Goal: Transaction & Acquisition: Purchase product/service

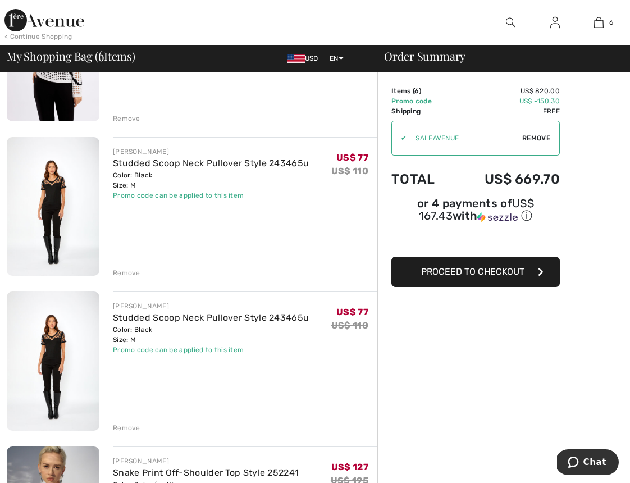
scroll to position [185, 0]
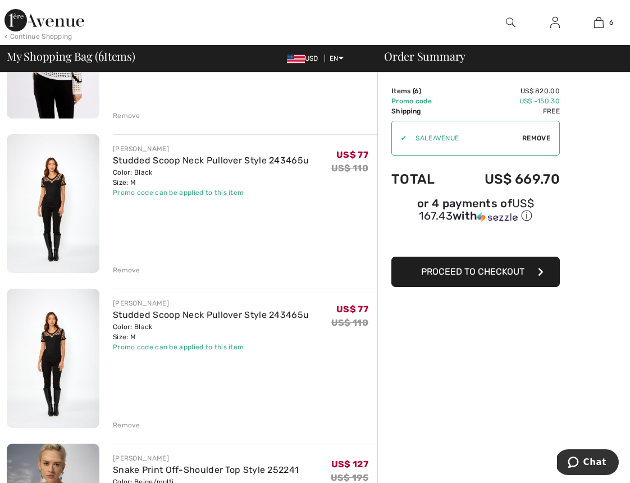
click at [124, 422] on div "Remove" at bounding box center [126, 425] width 27 height 10
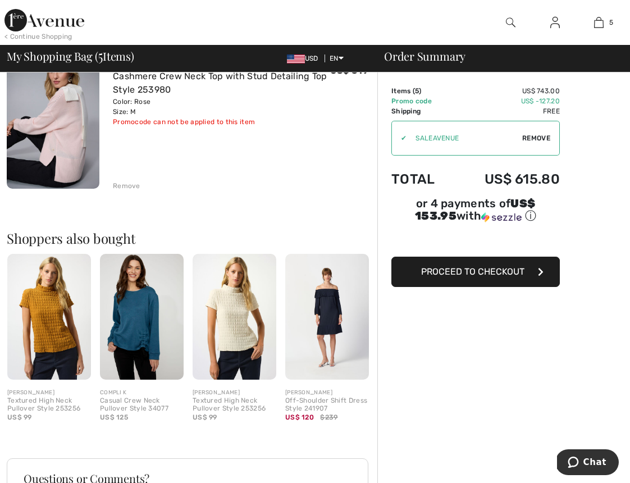
scroll to position [746, 0]
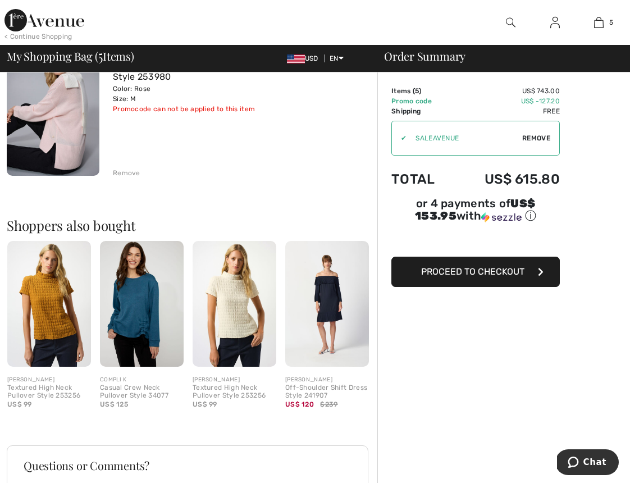
click at [136, 336] on img at bounding box center [142, 304] width 84 height 126
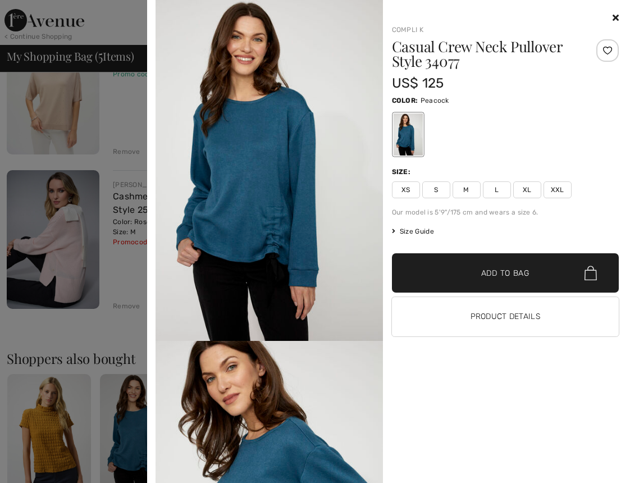
scroll to position [602, 0]
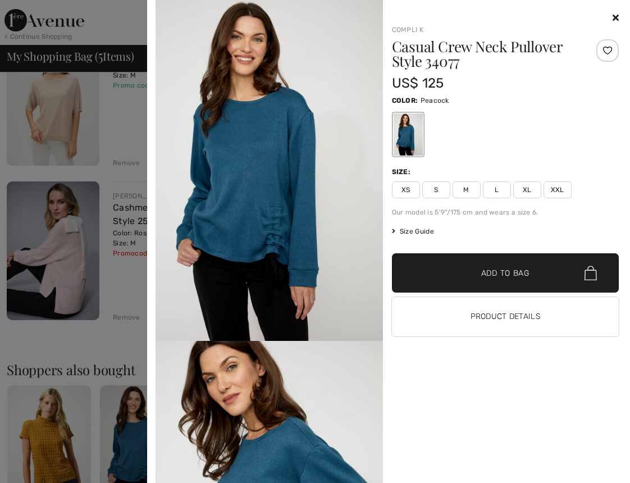
click at [616, 14] on icon at bounding box center [615, 17] width 6 height 9
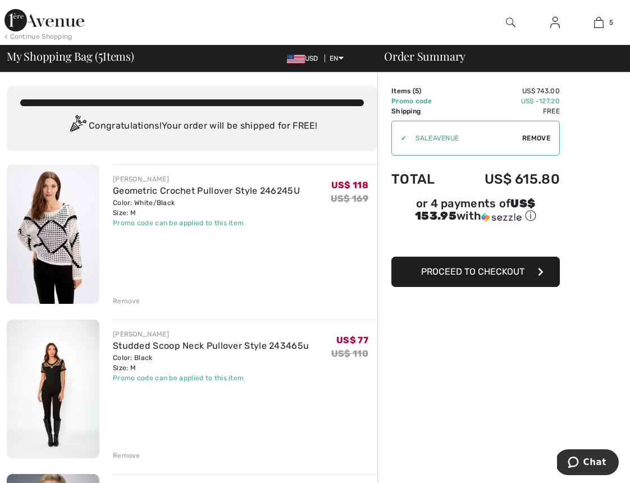
scroll to position [0, 0]
click at [470, 273] on span "Proceed to Checkout" at bounding box center [472, 271] width 103 height 11
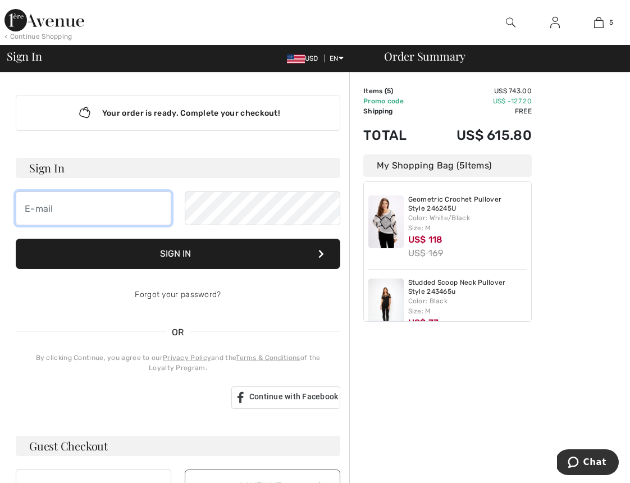
type input "spclmom4two@aol.com"
click at [167, 255] on button "Sign In" at bounding box center [178, 254] width 324 height 30
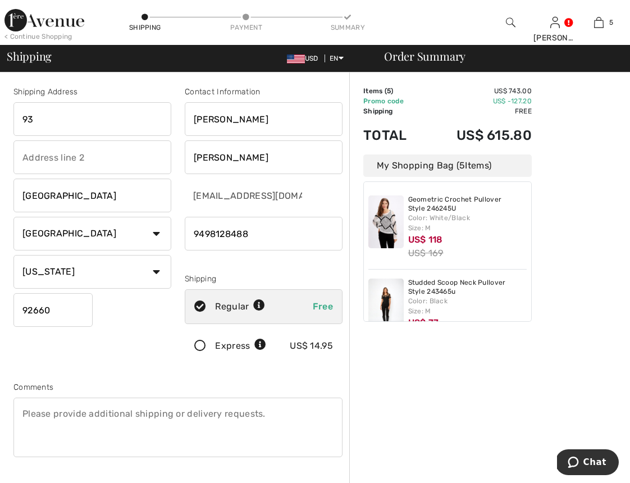
type input "9"
click at [148, 118] on input "10117" at bounding box center [92, 119] width 158 height 34
type input "[STREET_ADDRESS]"
type input "N"
type input "Las"
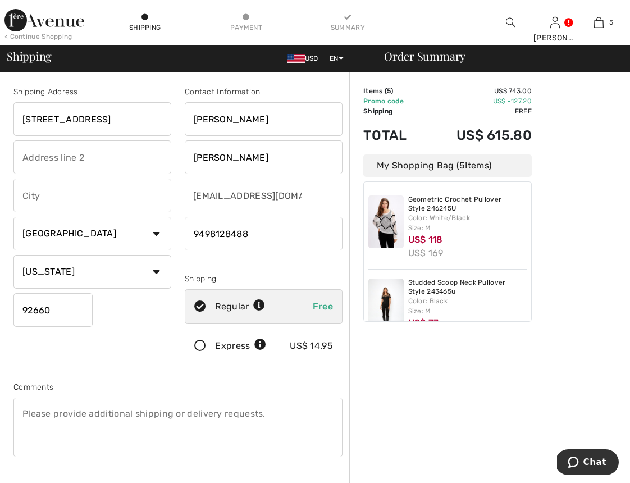
type input "Las Vegas"
select select "NV"
type input "9"
type input "89134"
click at [126, 302] on div "Shipping Address 10117 Villa Ridge Drive Las Vegas Country Canada United States…" at bounding box center [92, 227] width 171 height 282
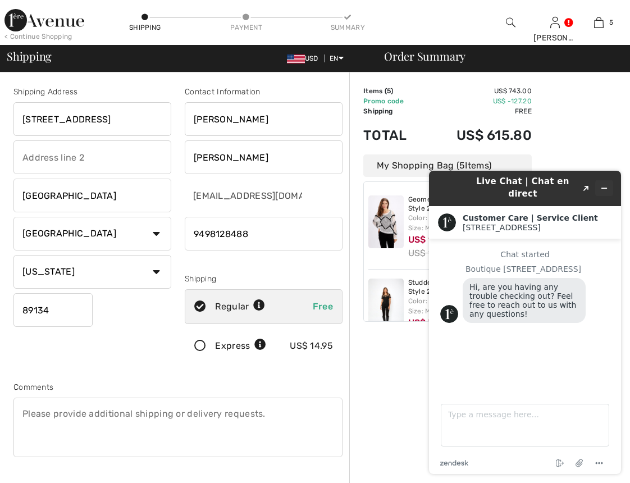
click at [604, 184] on icon "Minimize widget" at bounding box center [604, 188] width 8 height 8
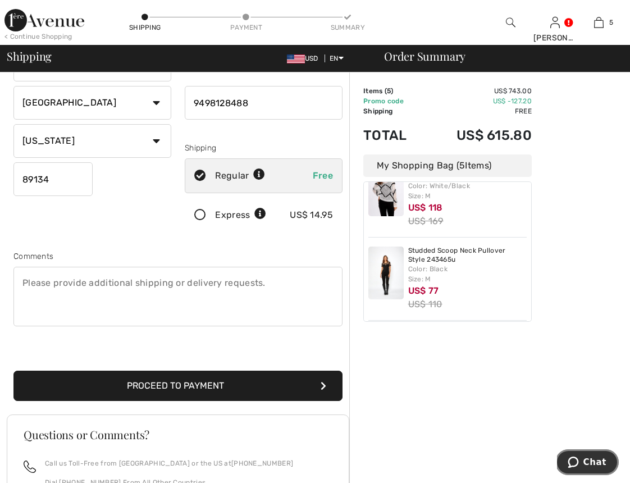
scroll to position [142, 0]
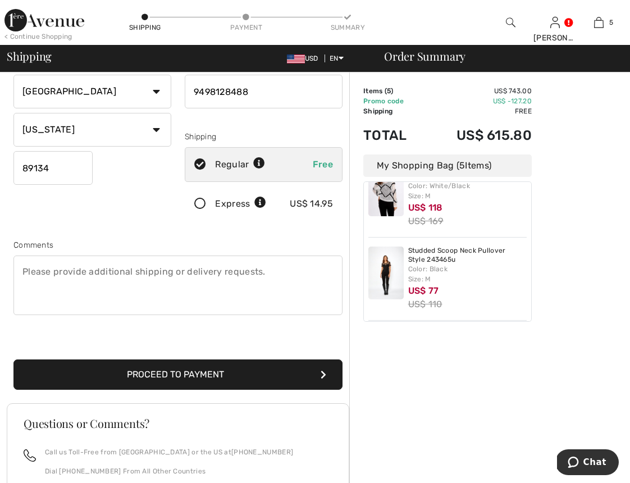
click at [323, 373] on icon "submit" at bounding box center [323, 374] width 6 height 9
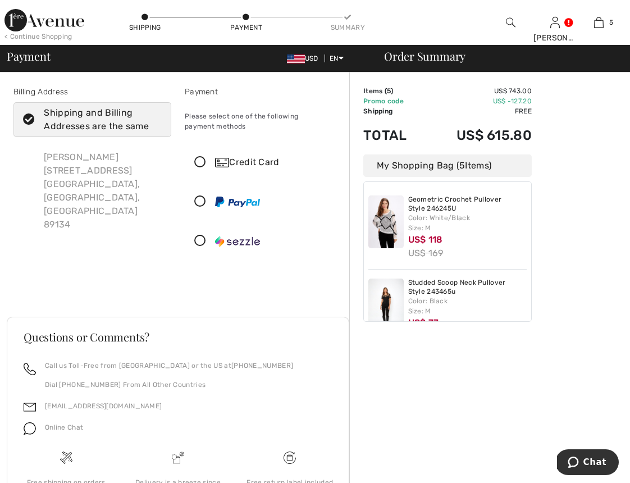
click at [200, 163] on icon at bounding box center [200, 163] width 30 height 12
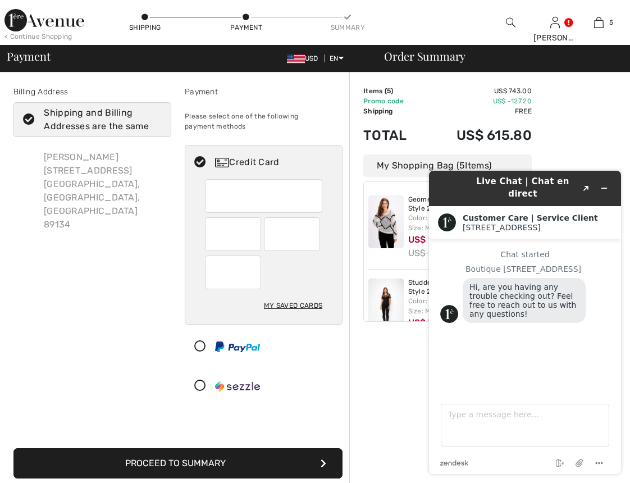
click at [606, 184] on icon "Minimize widget" at bounding box center [604, 188] width 8 height 8
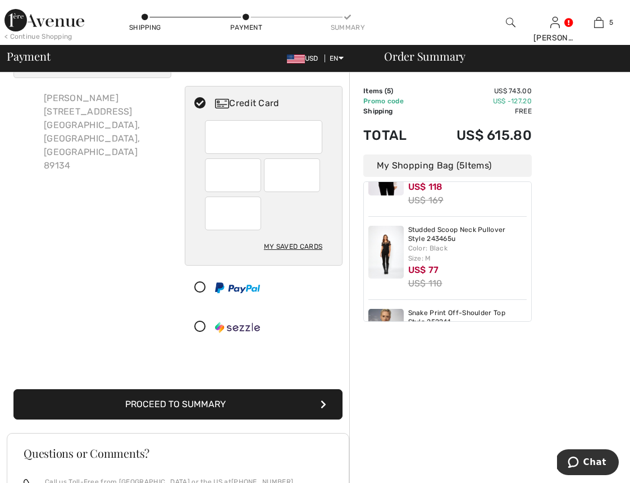
scroll to position [74, 0]
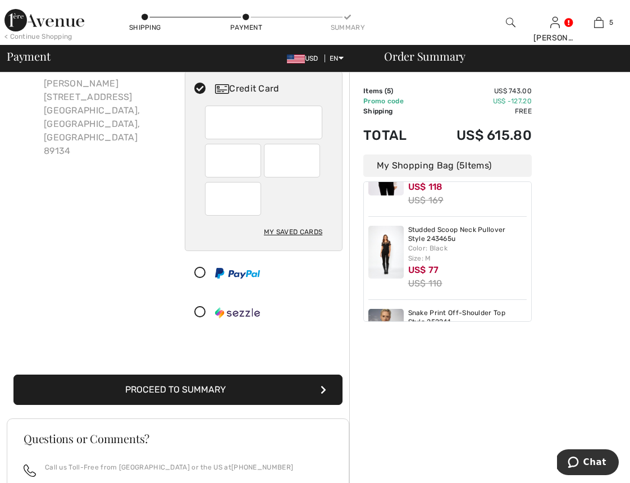
click at [246, 384] on button "Proceed to Summary" at bounding box center [177, 389] width 329 height 30
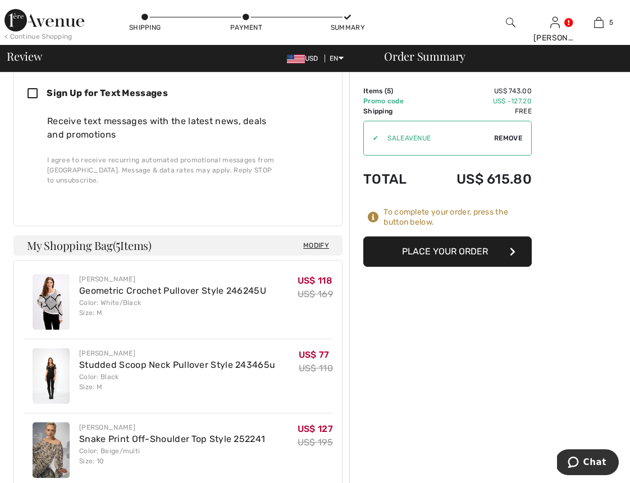
scroll to position [530, 0]
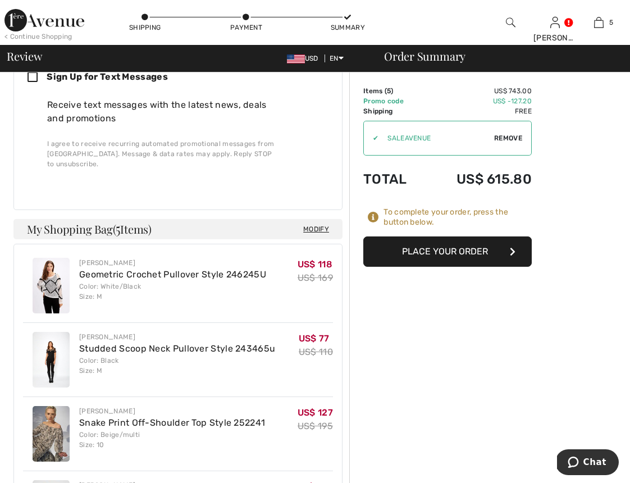
click at [314, 223] on span "Modify" at bounding box center [316, 228] width 26 height 11
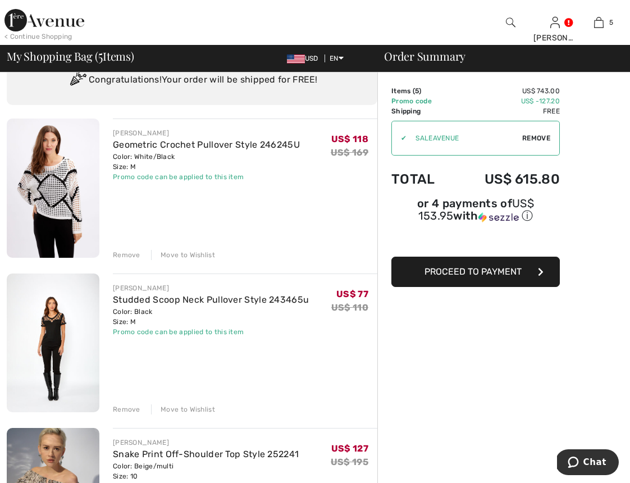
scroll to position [47, 0]
click at [219, 296] on link "Studded Scoop Neck Pullover Style 243465u" at bounding box center [211, 299] width 196 height 11
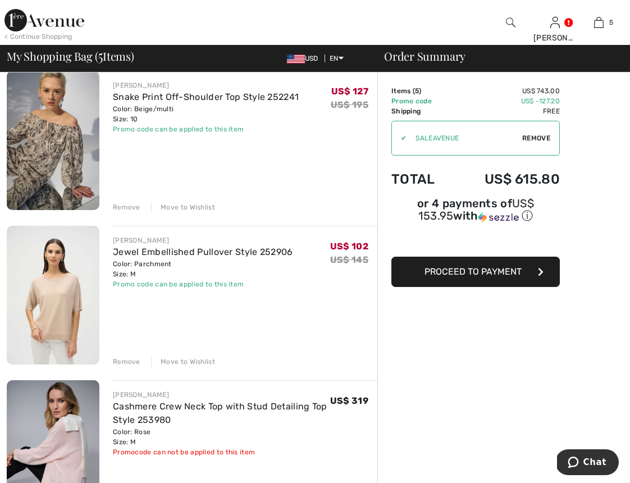
scroll to position [392, 0]
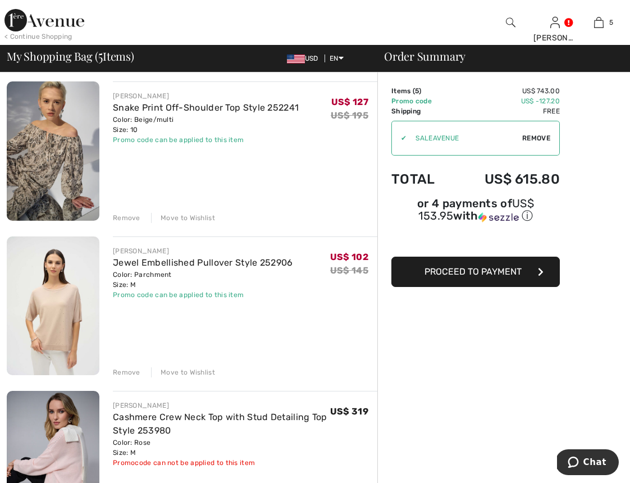
click at [502, 272] on span "Proceed to Payment" at bounding box center [472, 271] width 97 height 11
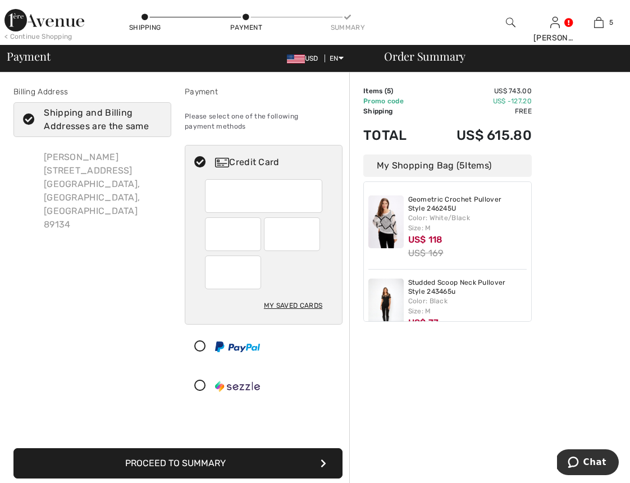
click at [286, 305] on div "My Saved Cards" at bounding box center [293, 305] width 58 height 19
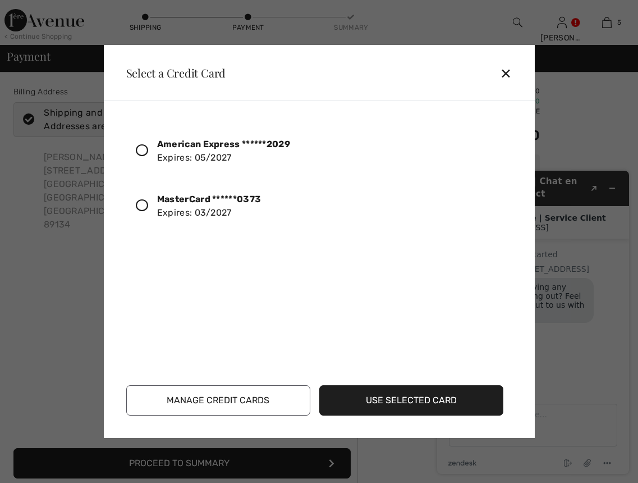
click at [506, 74] on div "✕" at bounding box center [510, 73] width 21 height 24
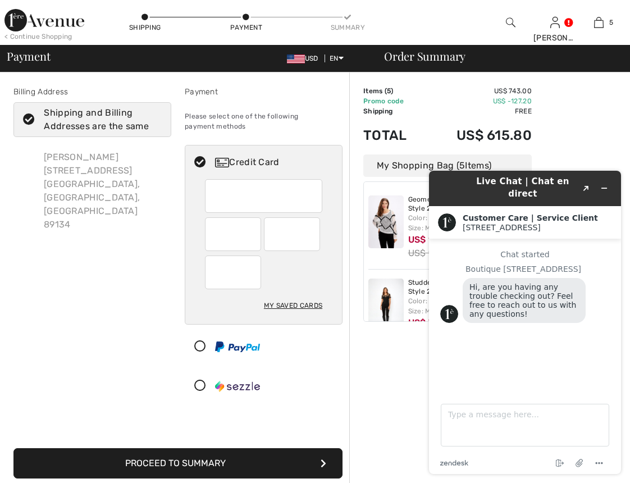
click at [297, 305] on div "My Saved Cards" at bounding box center [293, 305] width 58 height 19
radio input "true"
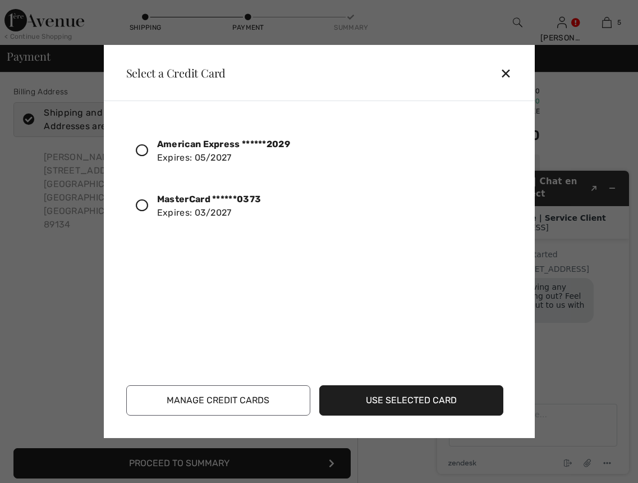
click at [204, 402] on button "Manage Credit Cards" at bounding box center [218, 400] width 184 height 30
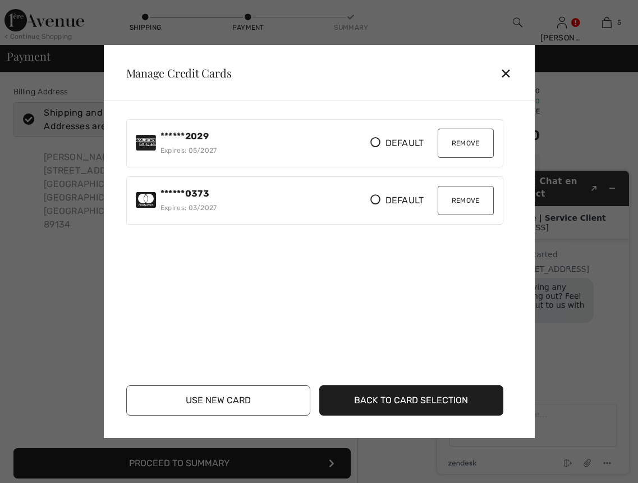
click at [462, 142] on button "Remove" at bounding box center [466, 143] width 56 height 29
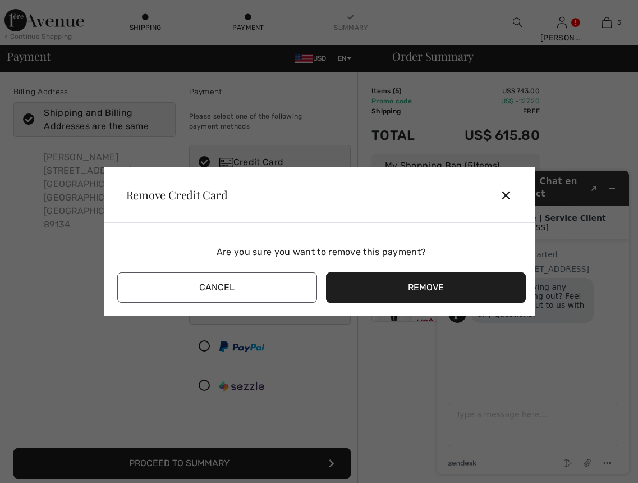
click at [406, 286] on button "Remove" at bounding box center [426, 287] width 200 height 30
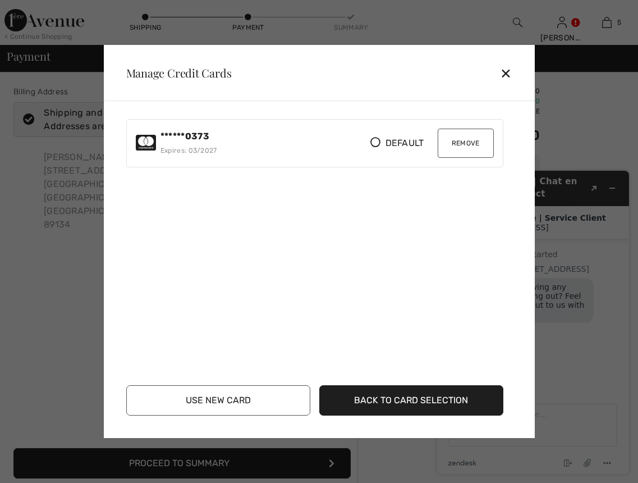
click at [207, 401] on button "Use New Card" at bounding box center [218, 400] width 184 height 30
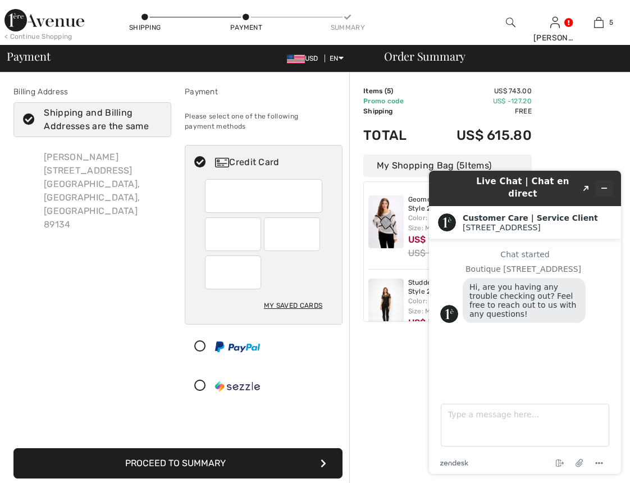
click at [606, 188] on icon "Minimize widget" at bounding box center [604, 188] width 5 height 0
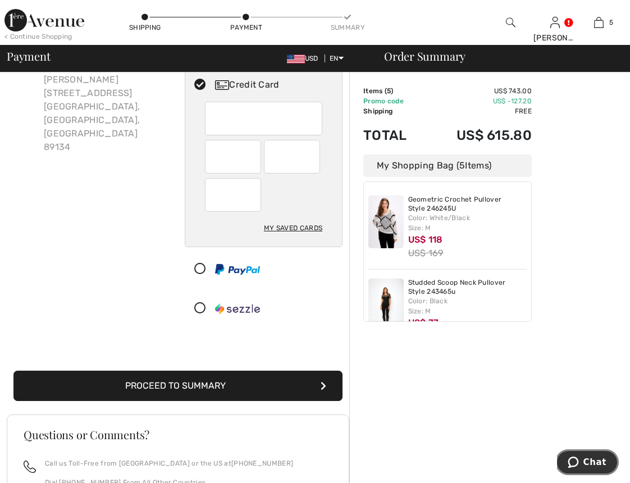
scroll to position [79, 0]
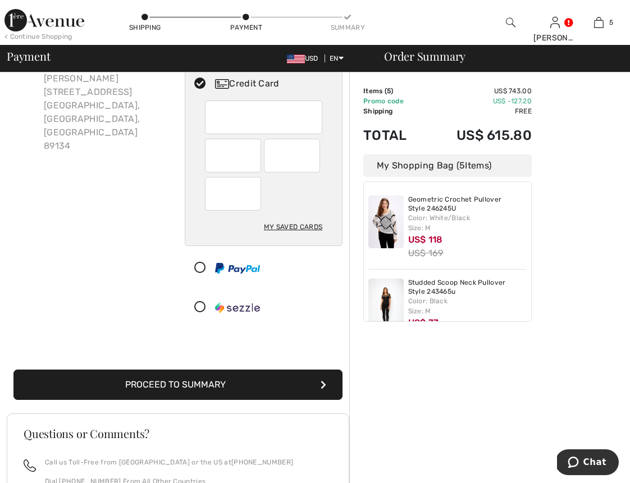
click at [266, 380] on button "Proceed to Summary" at bounding box center [177, 384] width 329 height 30
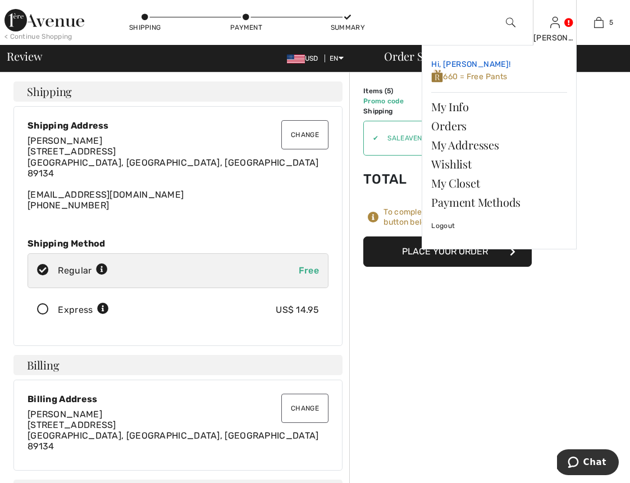
click at [488, 77] on span "660 = Free Pants" at bounding box center [469, 77] width 76 height 10
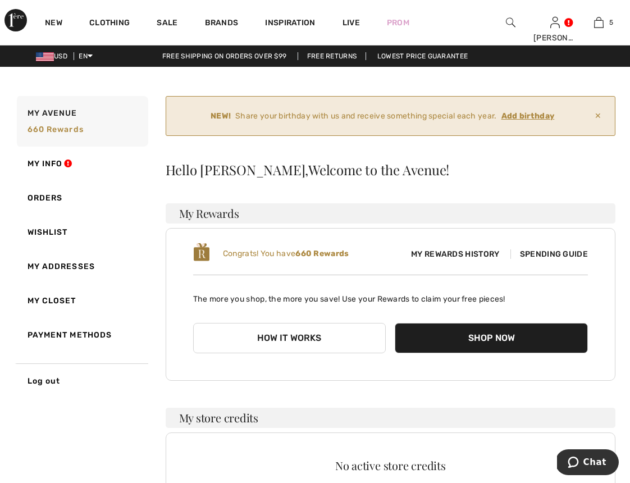
click at [529, 114] on ins "Add birthday" at bounding box center [527, 116] width 53 height 10
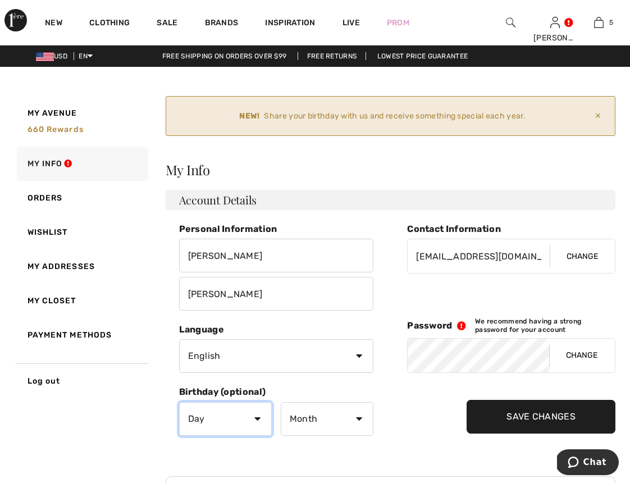
select select "10"
click at [404, 398] on div "Personal Information Theresa Hollowell Contact Information spclmom4two@aol.com …" at bounding box center [391, 336] width 450 height 226
click at [521, 415] on input "Save Changes" at bounding box center [540, 417] width 149 height 34
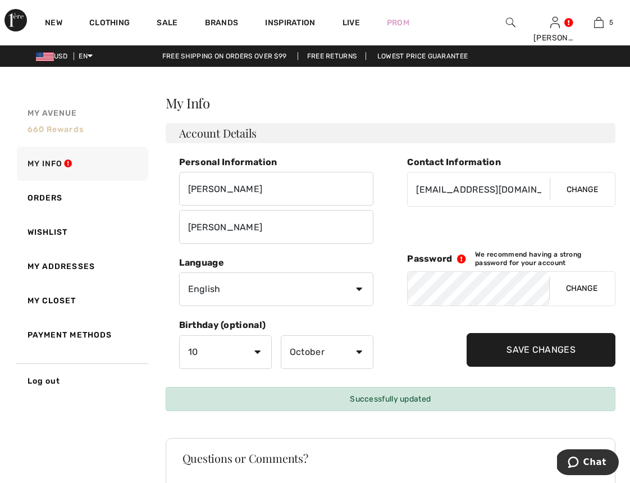
click at [68, 128] on span "660 rewards" at bounding box center [55, 130] width 56 height 10
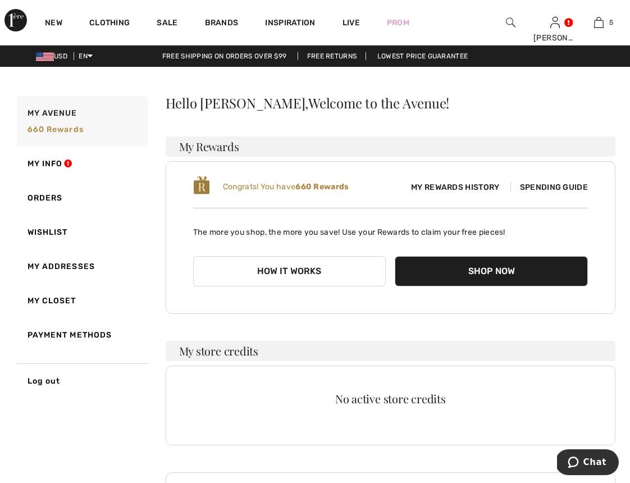
click at [292, 272] on button "How it works" at bounding box center [289, 271] width 193 height 30
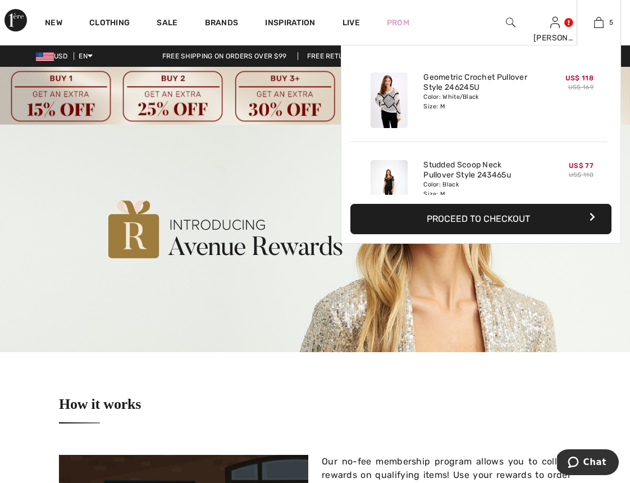
click at [477, 222] on button "Proceed to Checkout" at bounding box center [480, 219] width 261 height 30
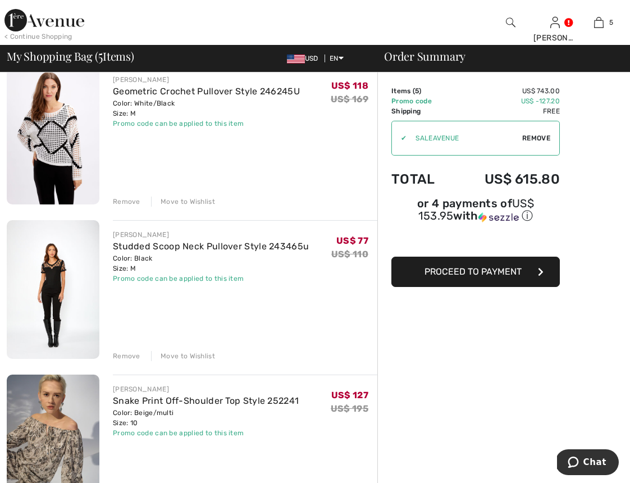
scroll to position [99, 0]
click at [480, 271] on span "Proceed to Payment" at bounding box center [472, 271] width 97 height 11
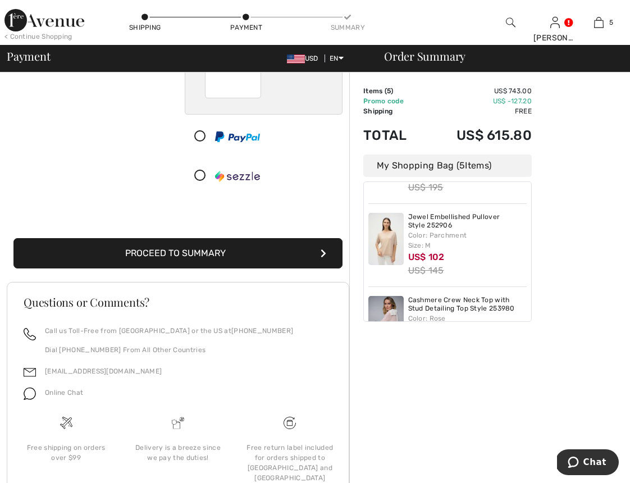
scroll to position [222, 0]
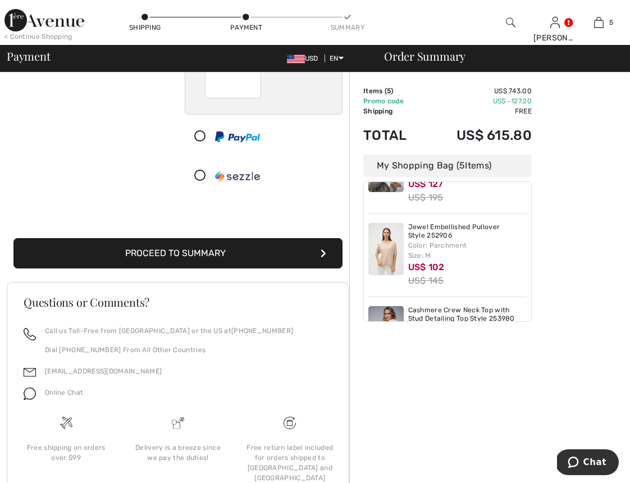
click at [314, 254] on button "Proceed to Summary" at bounding box center [177, 253] width 329 height 30
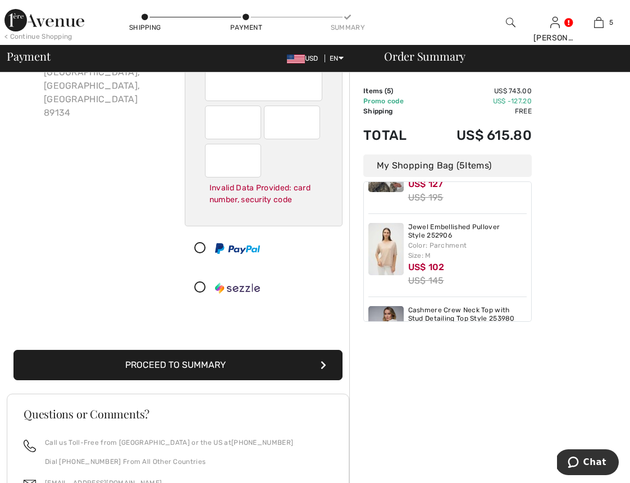
scroll to position [55, 0]
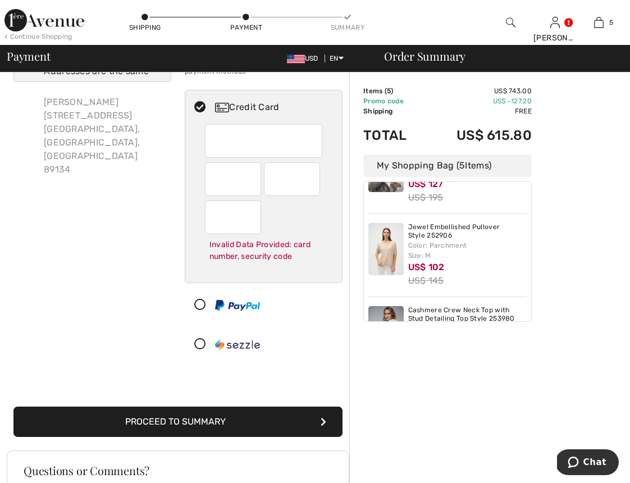
click at [250, 267] on div "Invalid Data Provided: card number, security code" at bounding box center [263, 203] width 117 height 158
radio input "true"
click at [215, 421] on button "Proceed to Summary" at bounding box center [177, 421] width 329 height 30
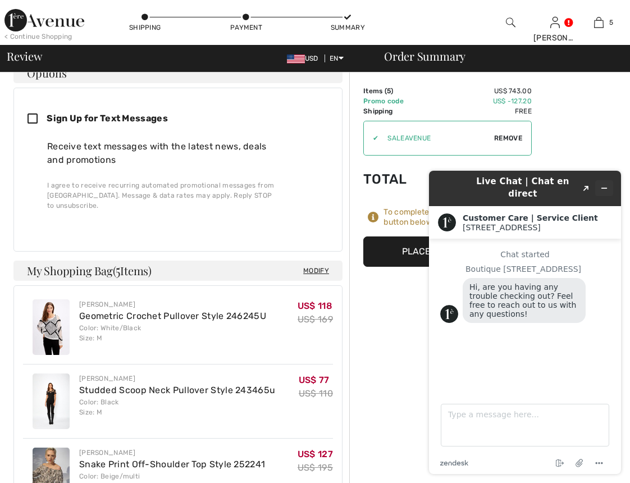
click at [605, 188] on icon "Minimize widget" at bounding box center [604, 188] width 5 height 0
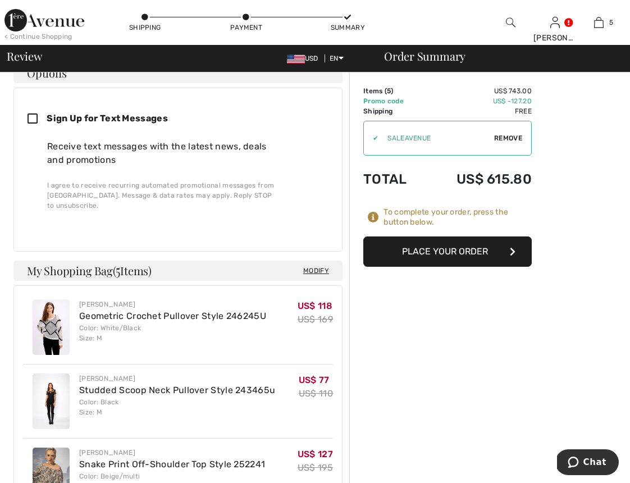
click at [462, 256] on button "Place Your Order" at bounding box center [447, 251] width 168 height 30
